Goal: Transaction & Acquisition: Purchase product/service

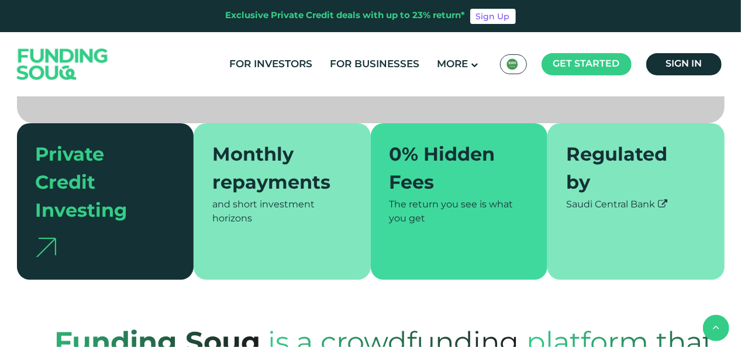
scroll to position [292, 0]
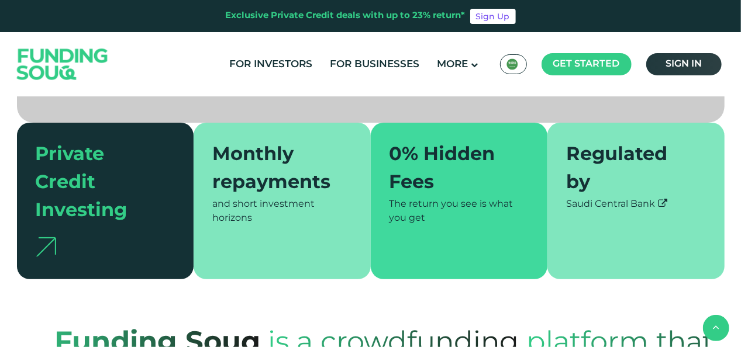
click at [685, 66] on span "Sign in" at bounding box center [684, 64] width 36 height 9
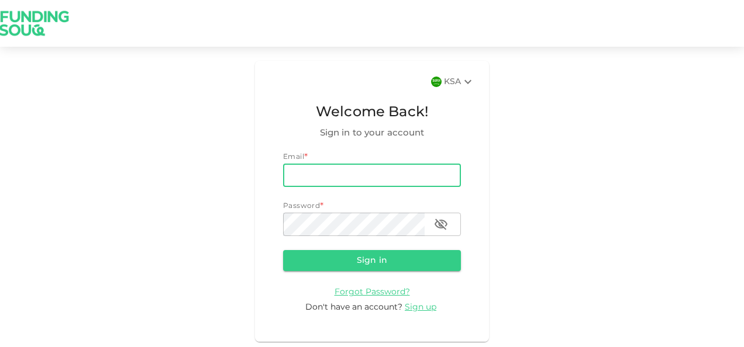
click at [349, 177] on input "email" at bounding box center [372, 175] width 178 height 23
type input "[EMAIL_ADDRESS][DOMAIN_NAME]"
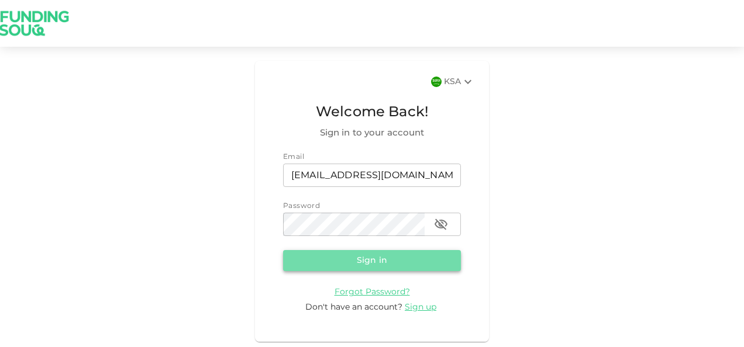
click at [352, 260] on button "Sign in" at bounding box center [372, 260] width 178 height 21
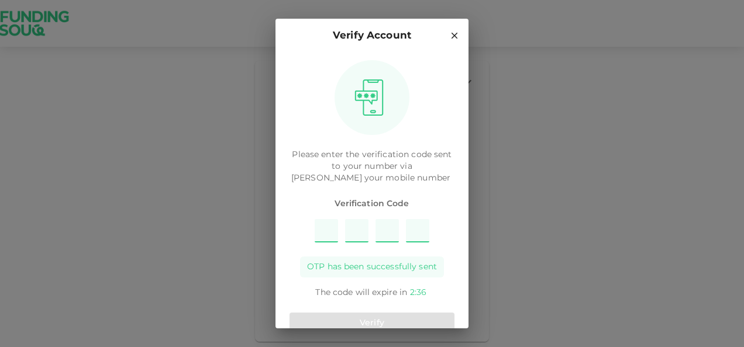
type input "8"
type input "6"
type input "1"
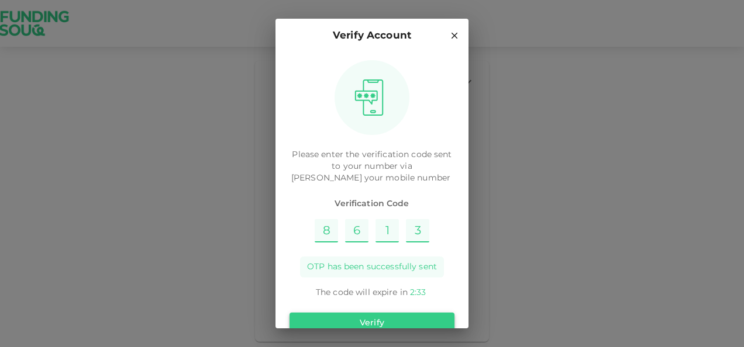
type input "3"
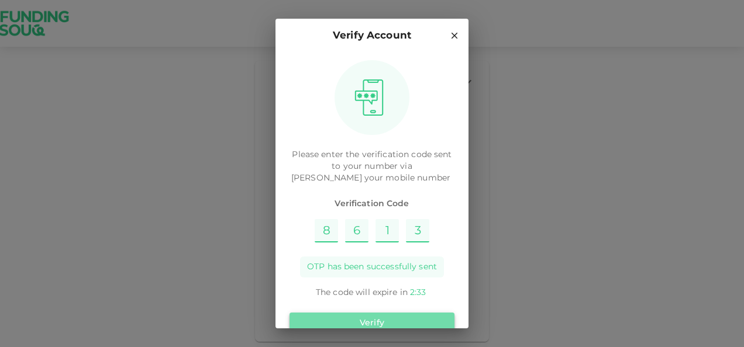
click at [377, 321] on button "Verify" at bounding box center [372, 323] width 165 height 21
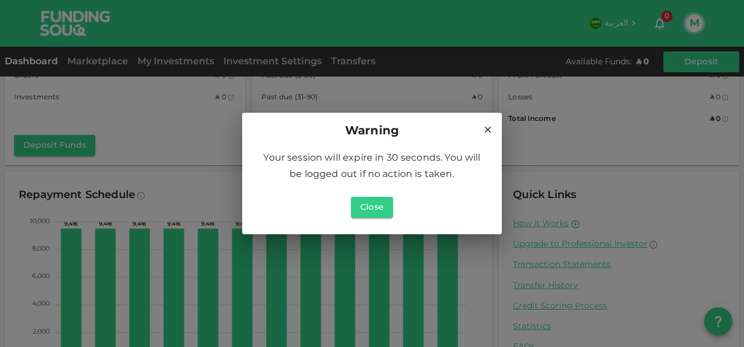
scroll to position [148, 0]
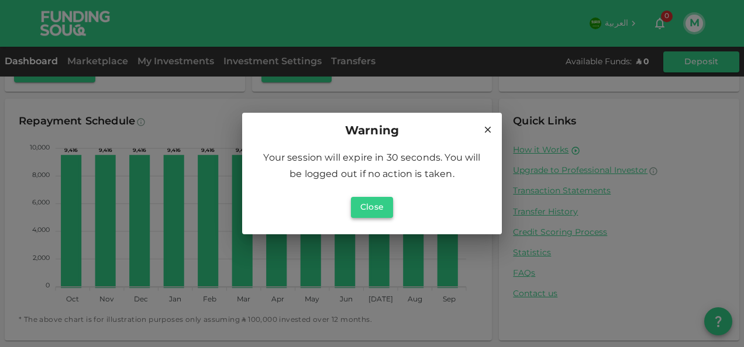
click at [372, 206] on button "Close" at bounding box center [372, 207] width 42 height 21
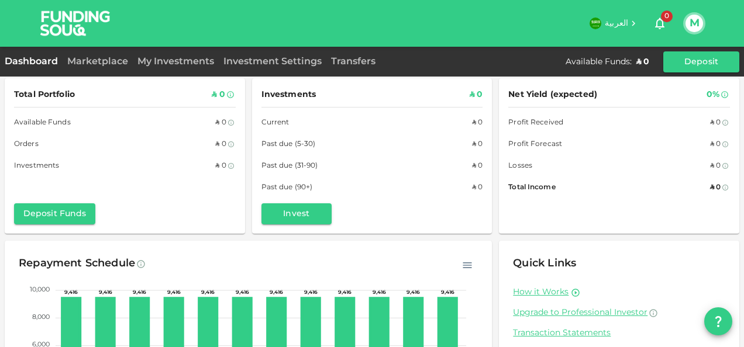
scroll to position [0, 0]
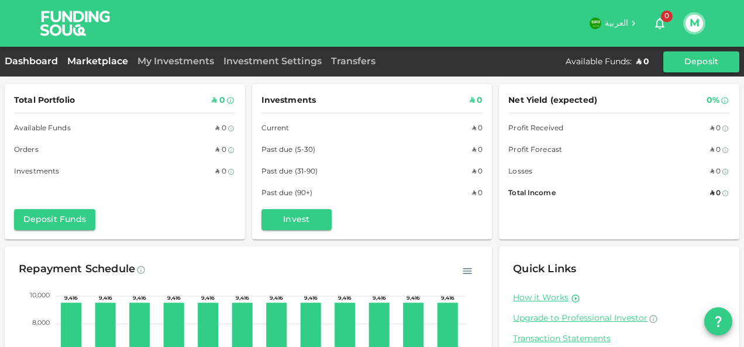
click at [101, 62] on link "Marketplace" at bounding box center [98, 61] width 70 height 9
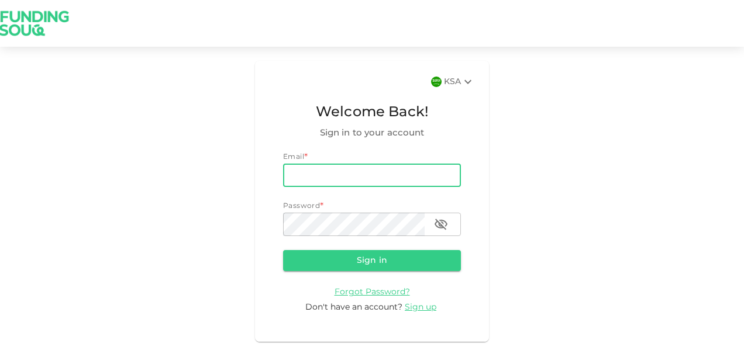
click at [327, 166] on input "email" at bounding box center [372, 175] width 178 height 23
type input "fpa4avaiva@gmail.com"
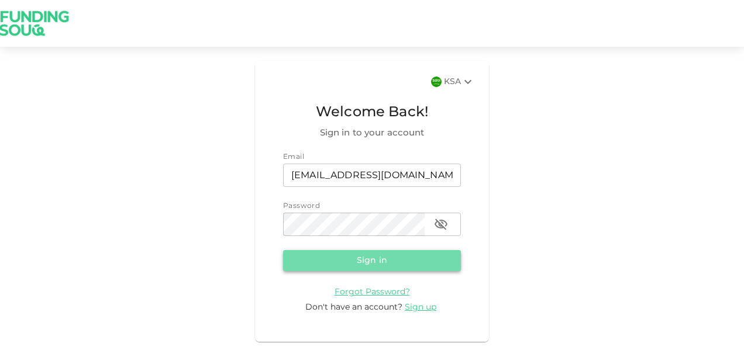
click at [336, 264] on button "Sign in" at bounding box center [372, 260] width 178 height 21
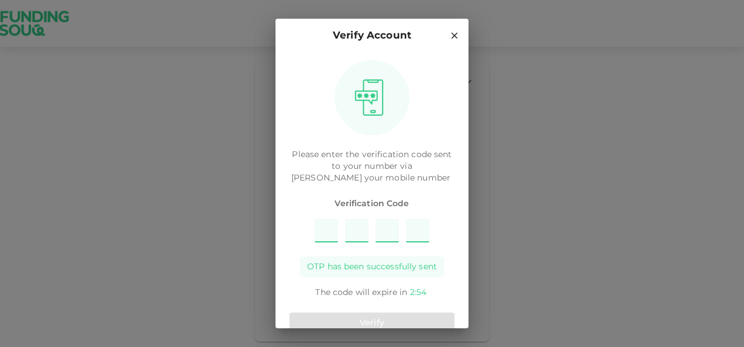
type input "9"
type input "7"
type input "3"
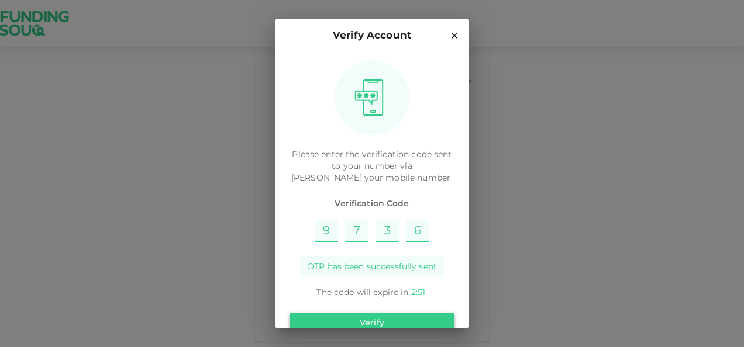
type input "6"
click at [354, 321] on button "Verify" at bounding box center [372, 323] width 165 height 21
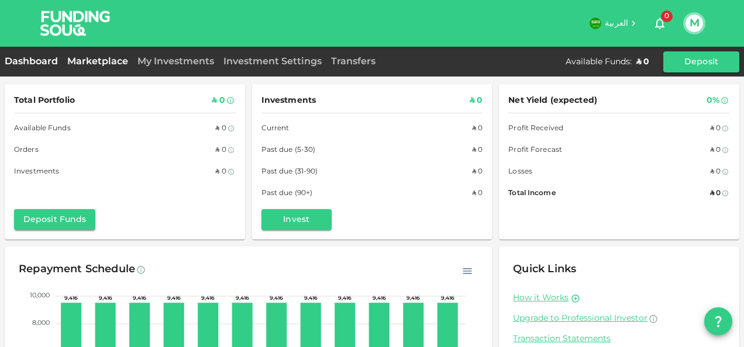
click at [89, 61] on link "Marketplace" at bounding box center [98, 61] width 70 height 9
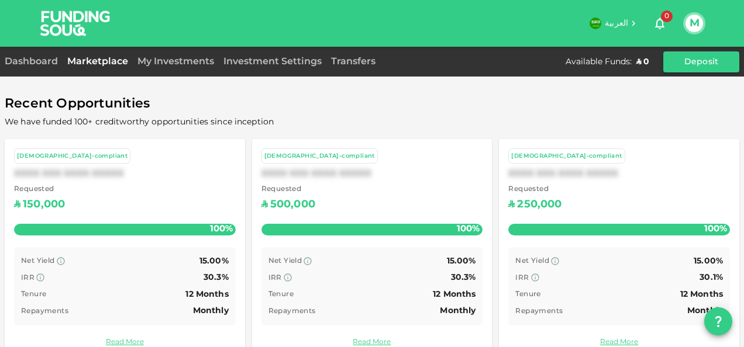
scroll to position [85, 0]
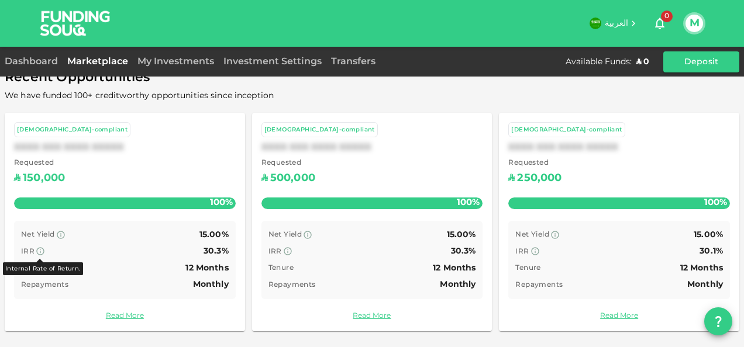
click at [43, 248] on icon at bounding box center [40, 251] width 9 height 9
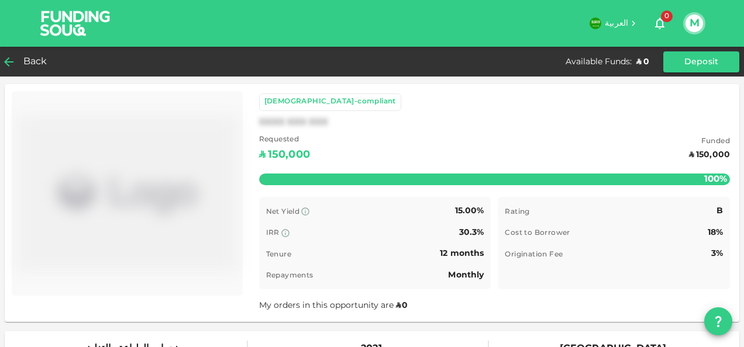
click at [23, 63] on span "Back" at bounding box center [35, 62] width 24 height 16
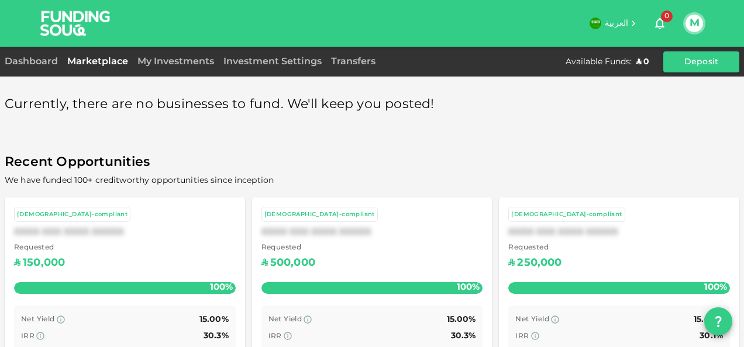
click at [601, 207] on div "Sharia-compliant" at bounding box center [619, 215] width 222 height 16
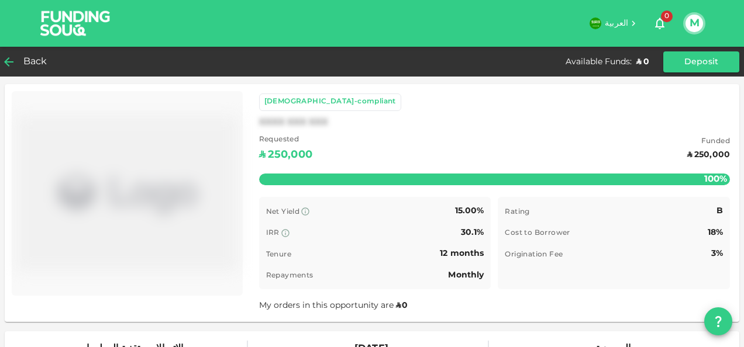
click at [33, 67] on span "Back" at bounding box center [35, 62] width 24 height 16
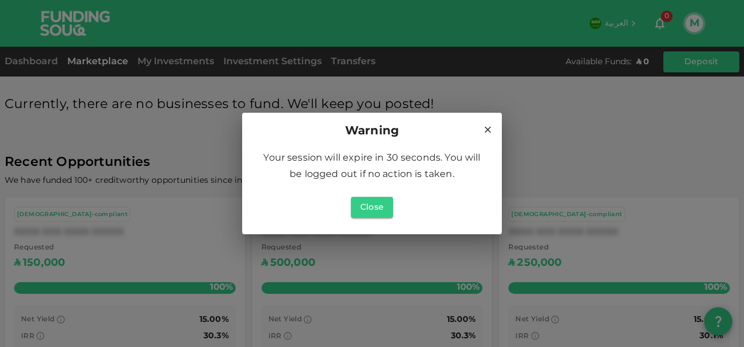
click at [490, 129] on icon at bounding box center [488, 130] width 11 height 11
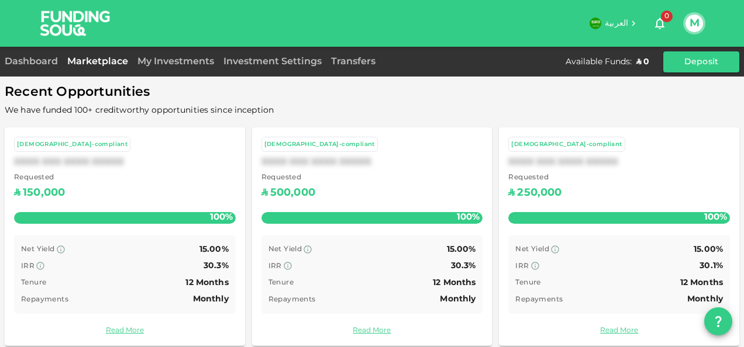
scroll to position [85, 0]
